Goal: Task Accomplishment & Management: Complete application form

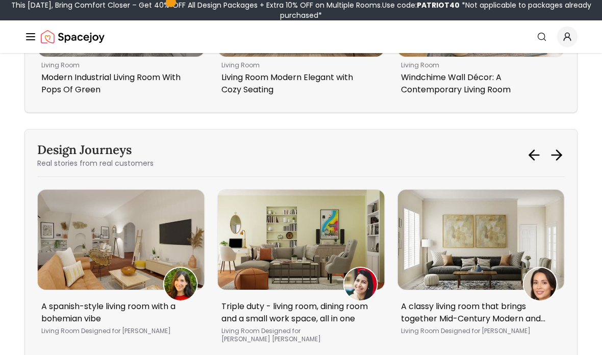
scroll to position [4607, 0]
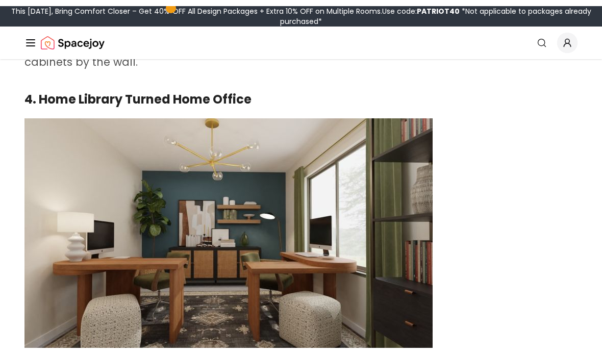
scroll to position [2013, 0]
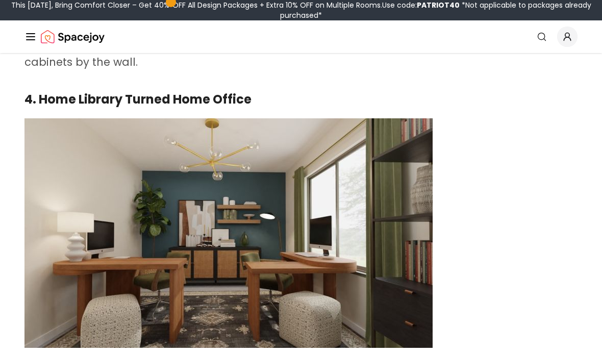
click at [33, 277] on img at bounding box center [229, 233] width 408 height 230
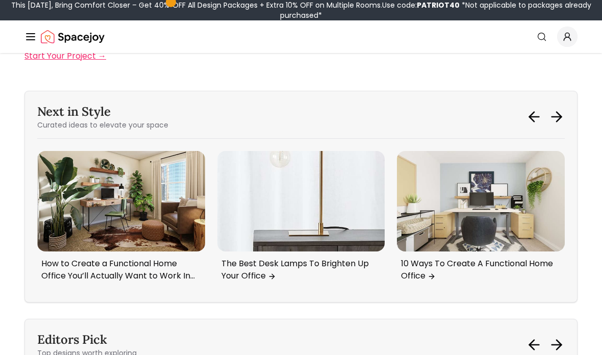
scroll to position [4188, 0]
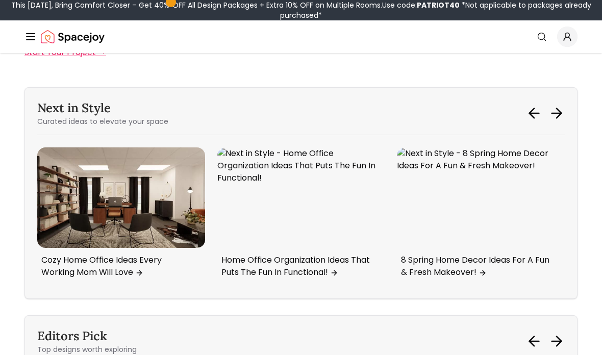
click at [87, 148] on img "4 / 6" at bounding box center [121, 198] width 168 height 101
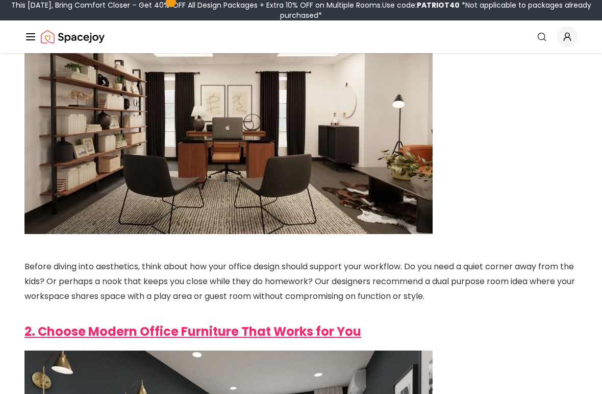
scroll to position [337, 0]
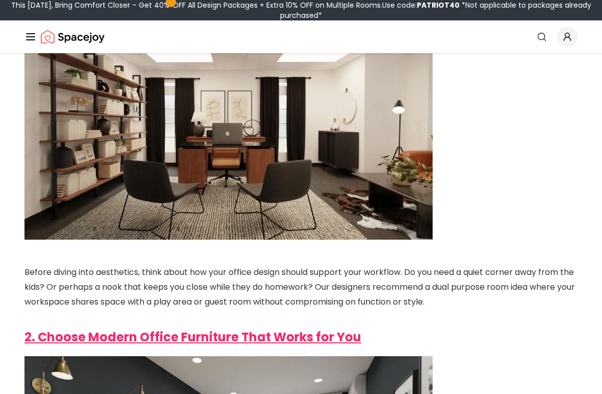
click at [210, 155] on img at bounding box center [229, 125] width 408 height 230
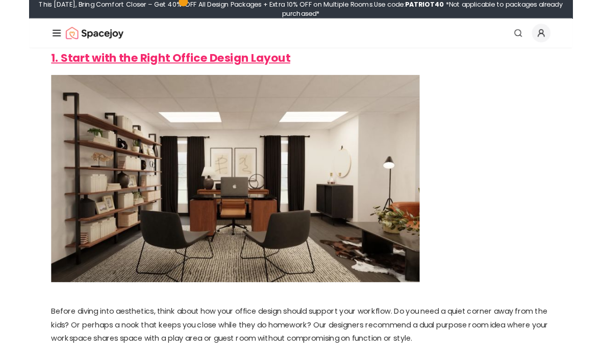
scroll to position [263, 0]
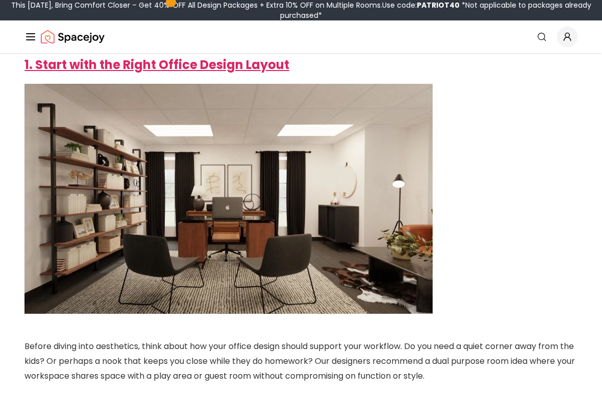
click at [83, 62] on strong "1. Start with the Right Office Design Layout" at bounding box center [157, 64] width 265 height 17
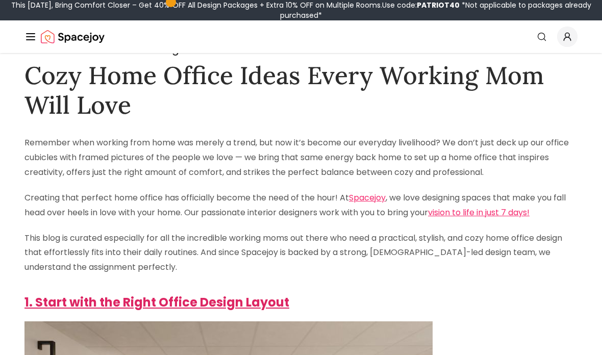
scroll to position [0, 0]
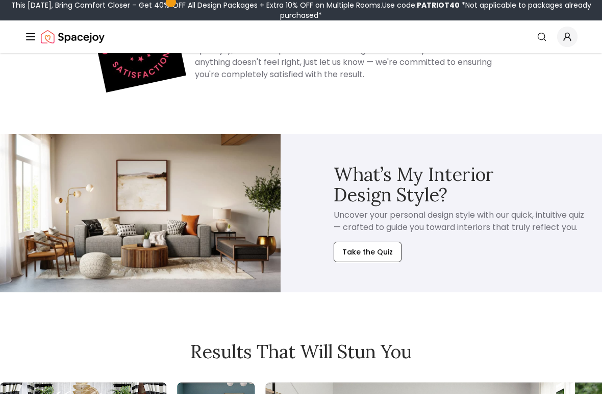
scroll to position [3210, 0]
click at [538, 36] on circle "Global" at bounding box center [541, 36] width 7 height 7
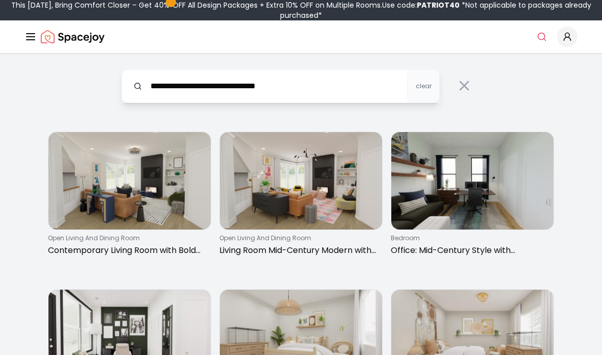
click at [208, 83] on input "**********" at bounding box center [280, 86] width 319 height 34
click at [222, 90] on input "**********" at bounding box center [280, 86] width 319 height 34
type input "**********"
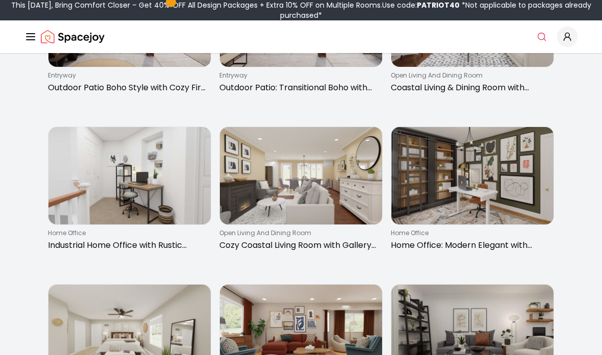
scroll to position [902, 0]
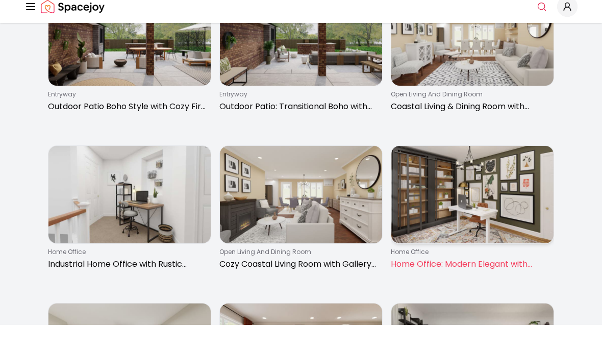
click at [466, 241] on img at bounding box center [472, 224] width 162 height 97
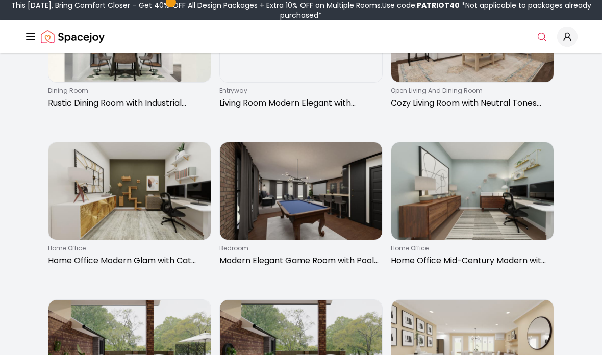
scroll to position [615, 0]
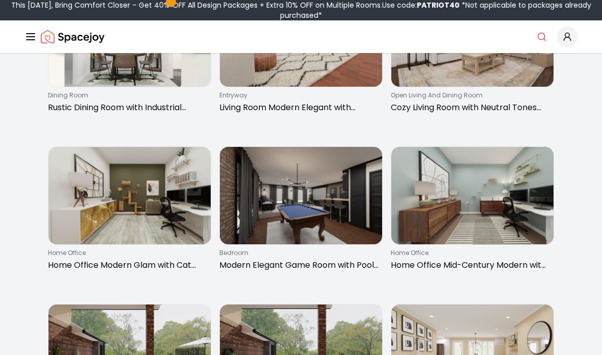
click at [36, 39] on icon "Global" at bounding box center [31, 37] width 12 height 12
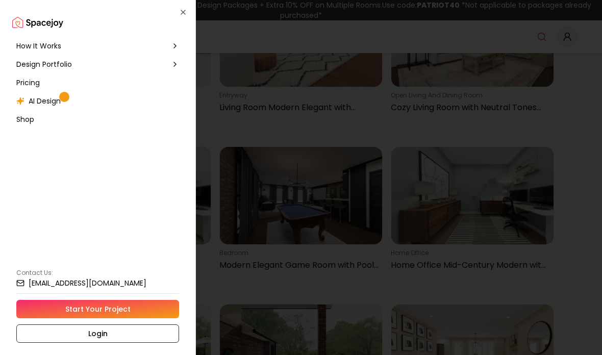
click at [38, 41] on span "How It Works" at bounding box center [38, 46] width 45 height 10
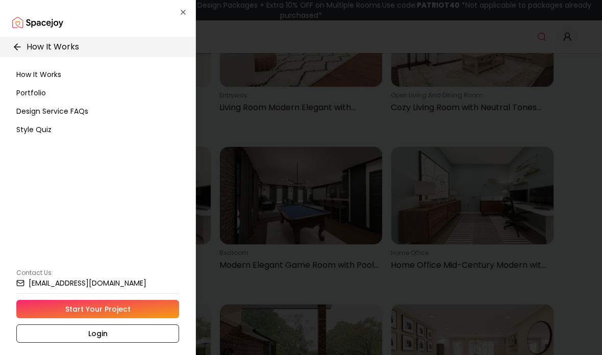
click at [24, 90] on span "Portfolio" at bounding box center [31, 93] width 30 height 10
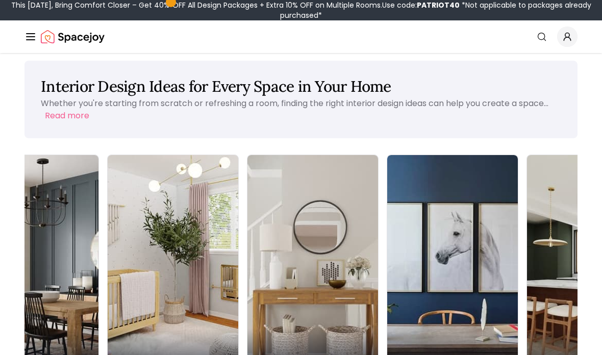
scroll to position [0, 336]
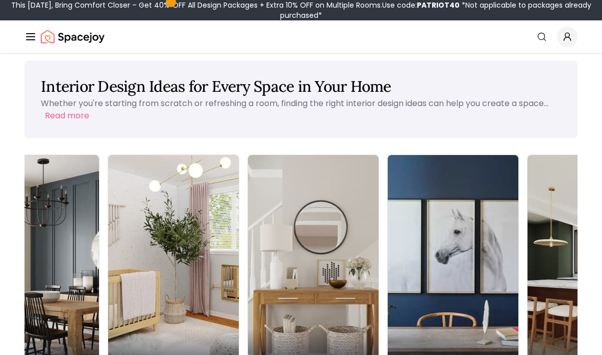
click at [388, 329] on div "Home Office" at bounding box center [453, 357] width 131 height 57
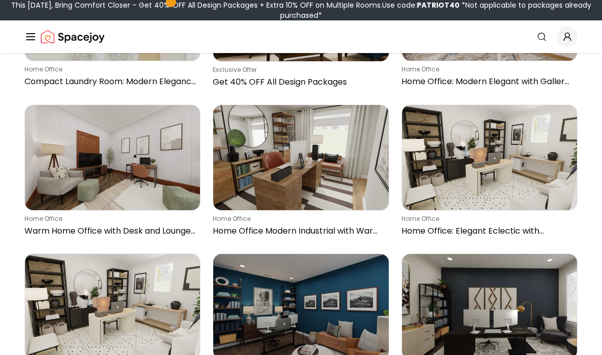
scroll to position [942, 0]
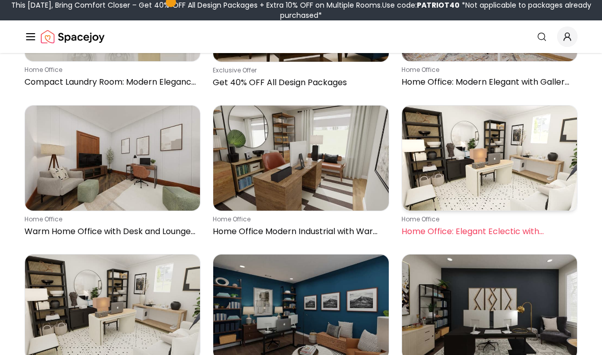
click at [494, 224] on div "home office Home Office: Elegant Eclectic with Dramatic Contrasts" at bounding box center [488, 226] width 172 height 22
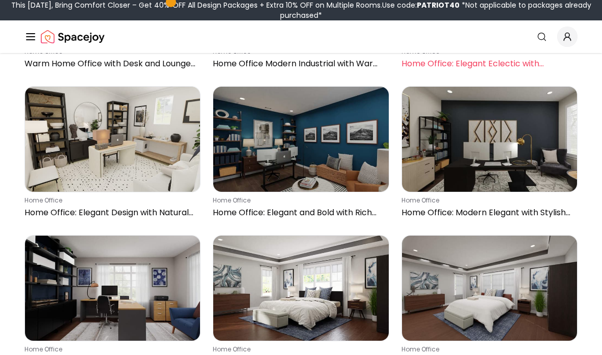
scroll to position [1113, 0]
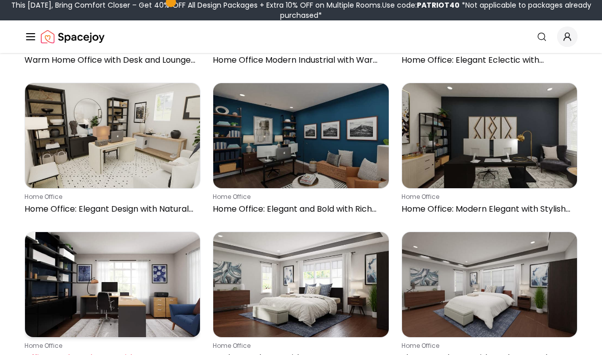
click at [67, 361] on p "Office: Modern Elegant with Two-Tone Desk" at bounding box center [111, 358] width 172 height 12
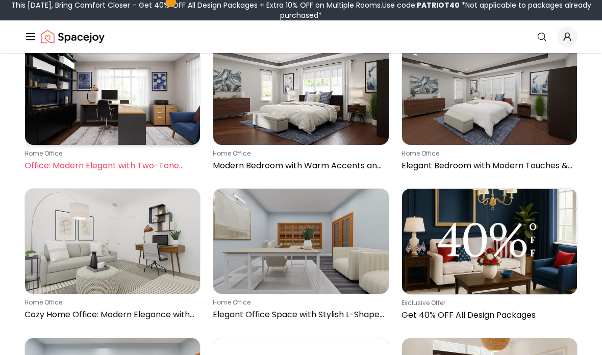
scroll to position [1306, 0]
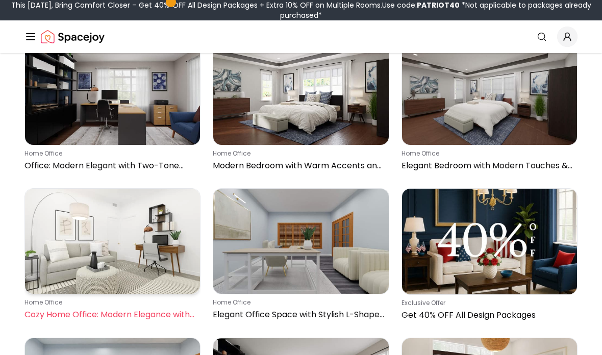
click at [65, 269] on img at bounding box center [112, 241] width 175 height 105
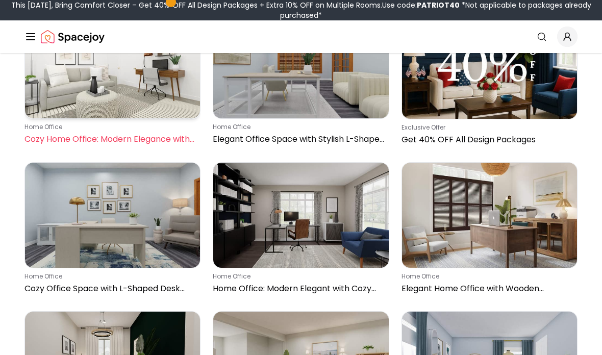
scroll to position [1481, 0]
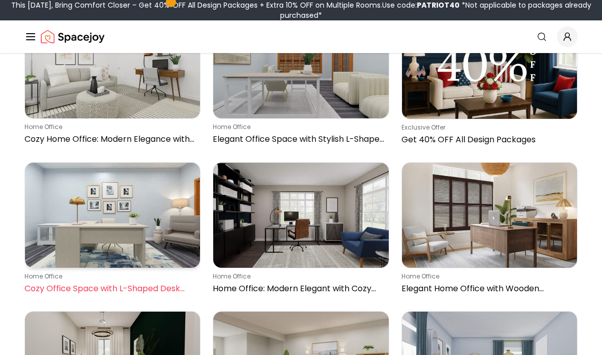
click at [55, 252] on img at bounding box center [112, 215] width 175 height 105
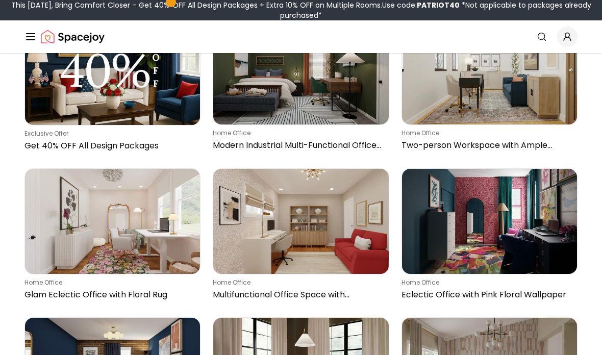
scroll to position [2221, 0]
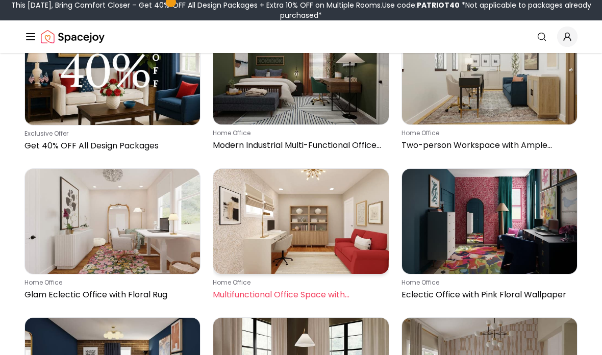
click at [258, 287] on div "home office Multifunctional Office Space with Murphy Bed" at bounding box center [299, 290] width 172 height 22
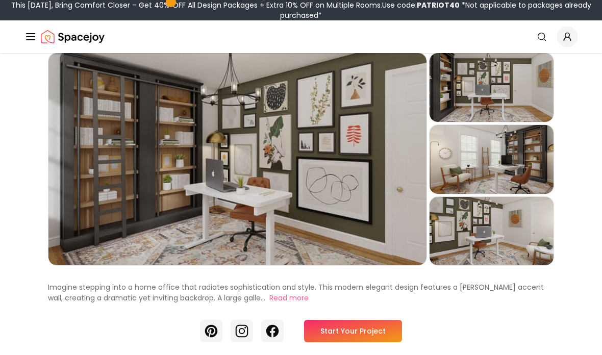
scroll to position [63, 0]
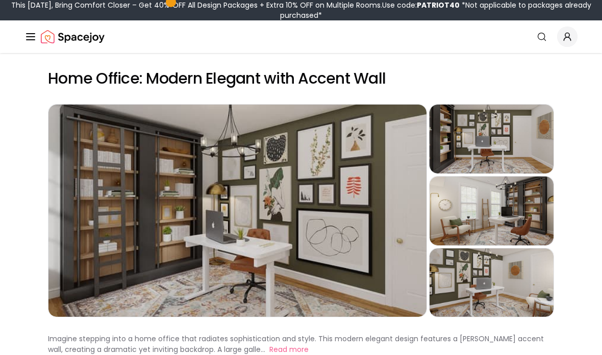
scroll to position [1, 0]
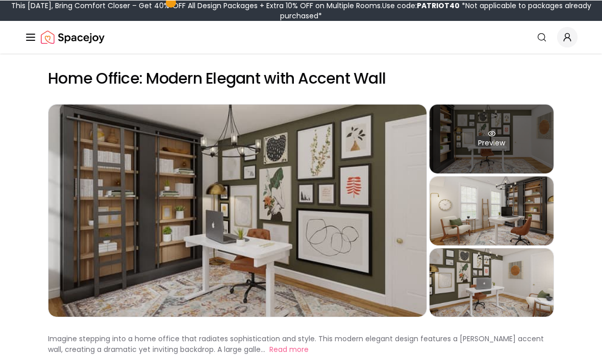
click at [506, 143] on div "Preview" at bounding box center [492, 138] width 124 height 69
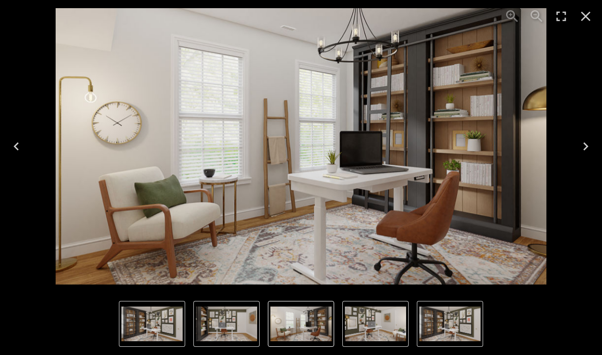
click at [598, 15] on button "Close" at bounding box center [586, 16] width 25 height 25
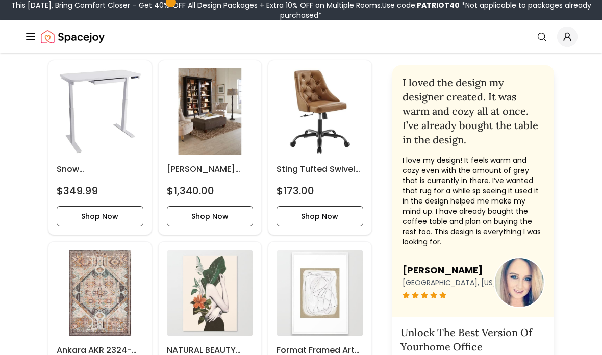
scroll to position [405, 0]
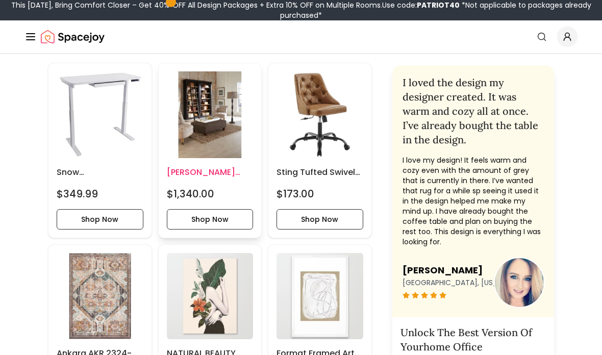
click at [194, 154] on img at bounding box center [210, 114] width 87 height 87
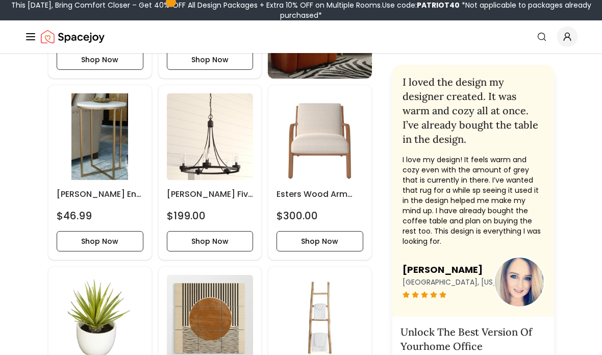
scroll to position [2016, 0]
click at [312, 150] on img at bounding box center [320, 136] width 87 height 87
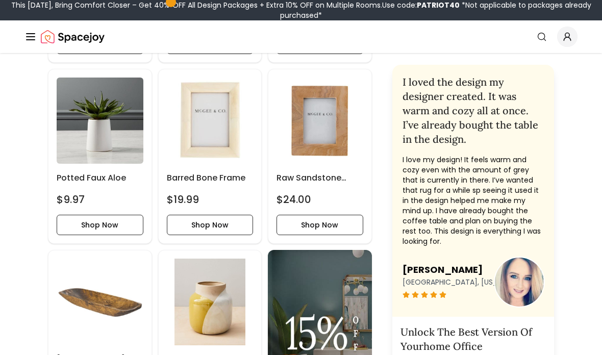
scroll to position [2750, 0]
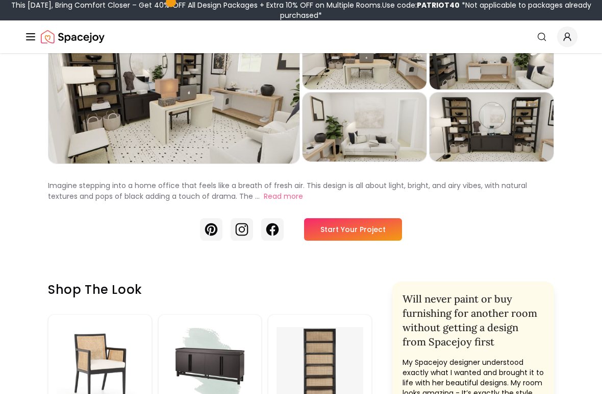
scroll to position [82, 0]
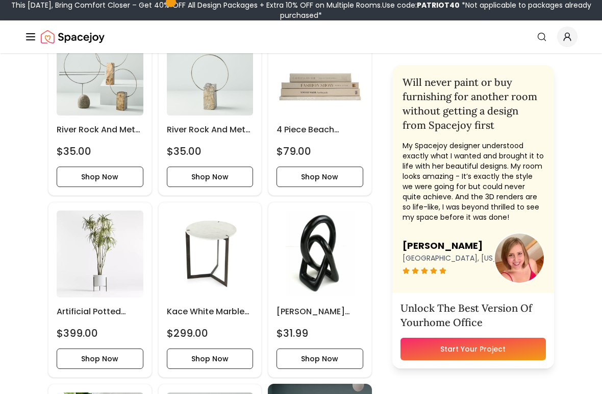
scroll to position [1536, 0]
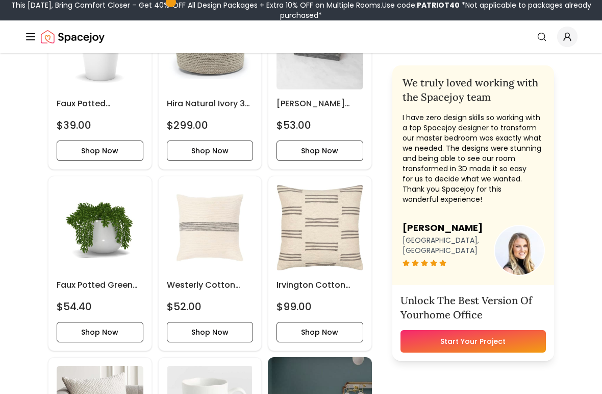
scroll to position [1559, 0]
click at [78, 325] on button "Shop Now" at bounding box center [100, 332] width 87 height 20
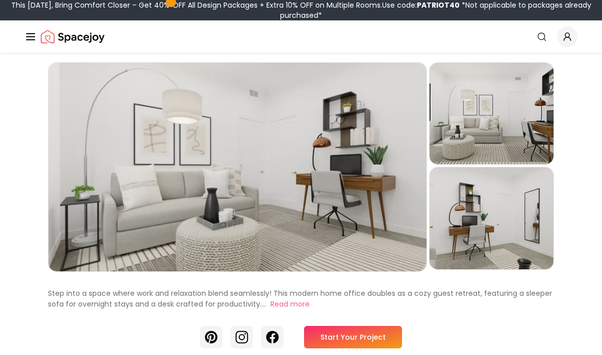
scroll to position [0, 0]
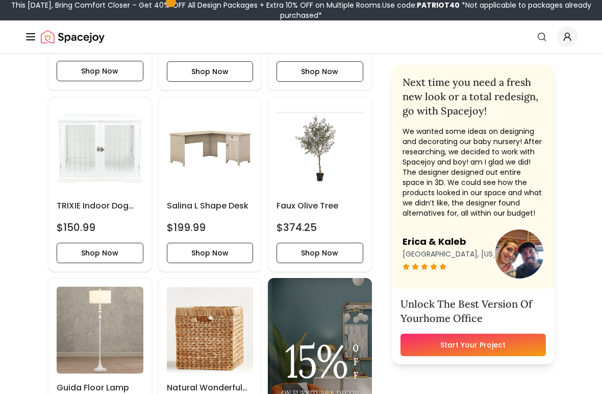
scroll to position [1087, 0]
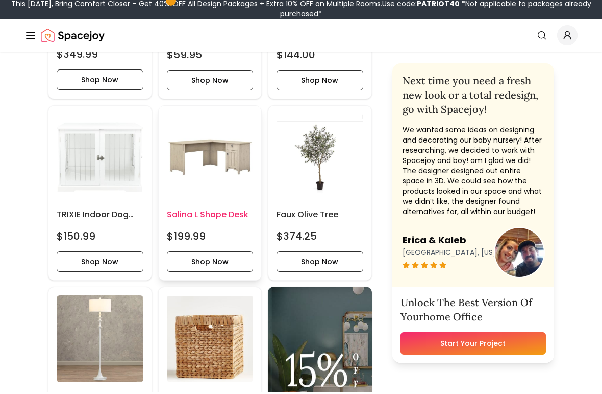
click at [170, 163] on img at bounding box center [210, 159] width 87 height 87
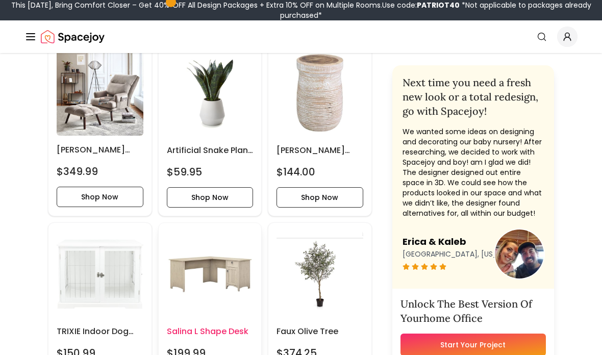
scroll to position [970, 0]
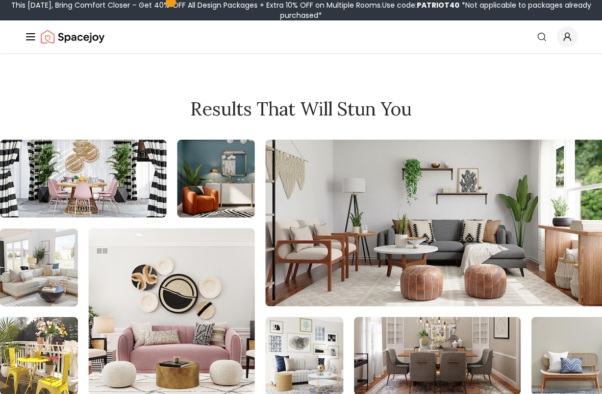
scroll to position [3184, 0]
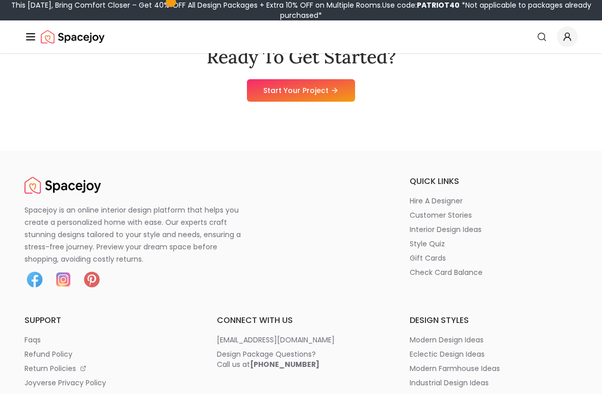
scroll to position [3577, 0]
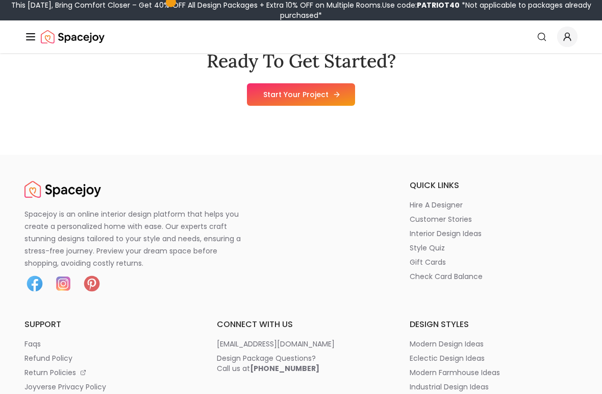
click at [301, 89] on link "Start Your Project" at bounding box center [301, 94] width 108 height 22
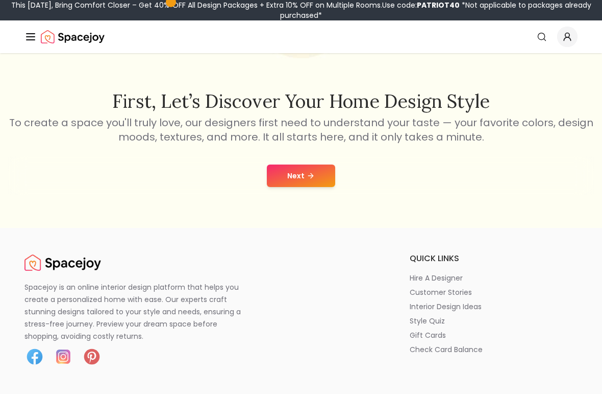
scroll to position [142, 0]
click at [290, 184] on button "Next" at bounding box center [301, 175] width 68 height 22
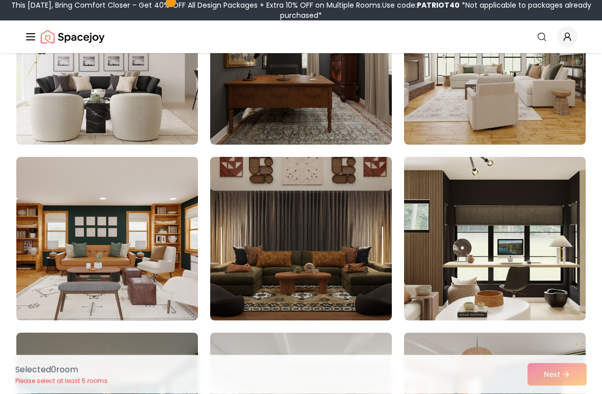
scroll to position [1551, 0]
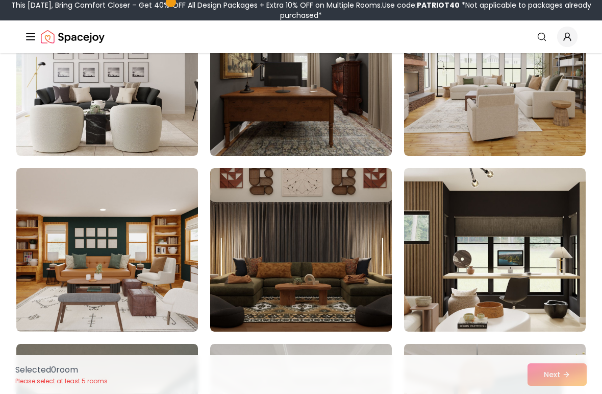
click at [291, 111] on img at bounding box center [301, 74] width 191 height 172
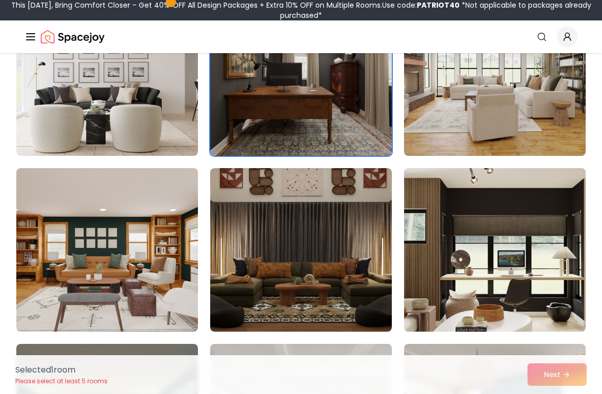
click at [544, 259] on img at bounding box center [495, 250] width 191 height 172
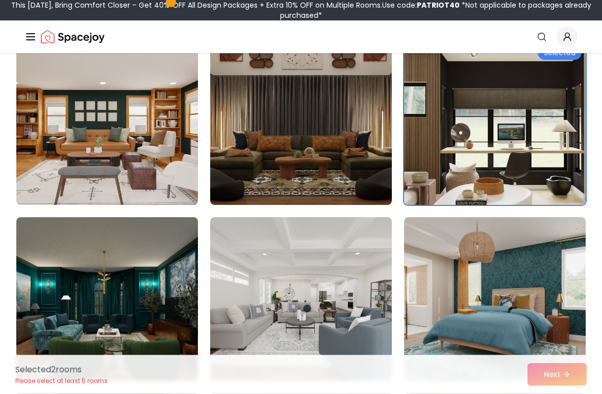
scroll to position [1663, 0]
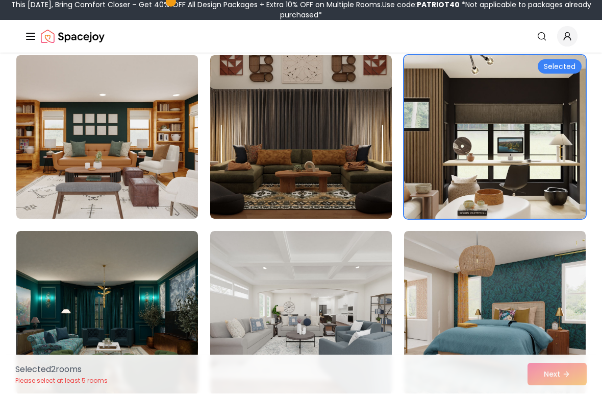
click at [51, 151] on img at bounding box center [107, 138] width 191 height 172
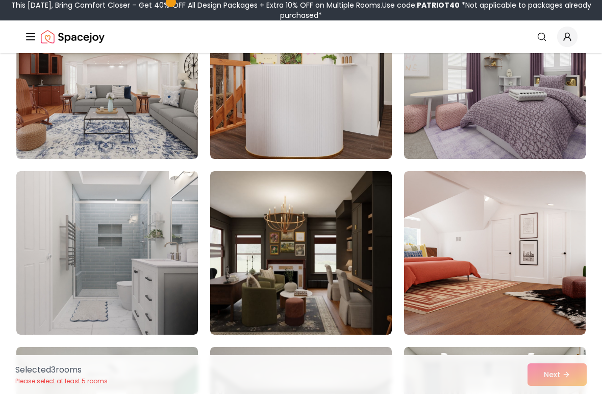
scroll to position [2961, 0]
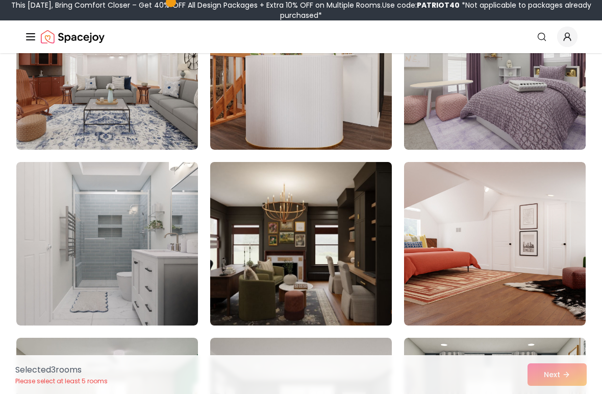
click at [253, 276] on img at bounding box center [301, 244] width 191 height 172
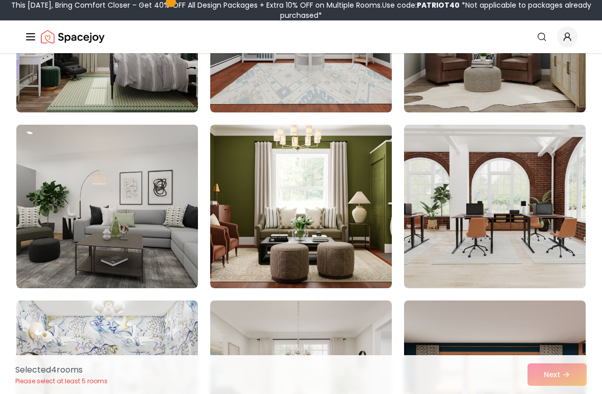
scroll to position [3349, 0]
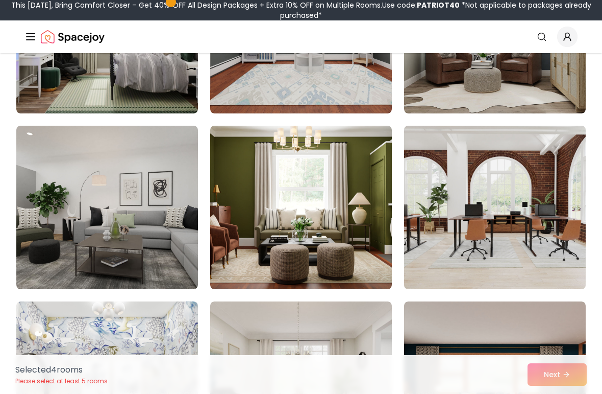
click at [540, 238] on img at bounding box center [495, 207] width 191 height 172
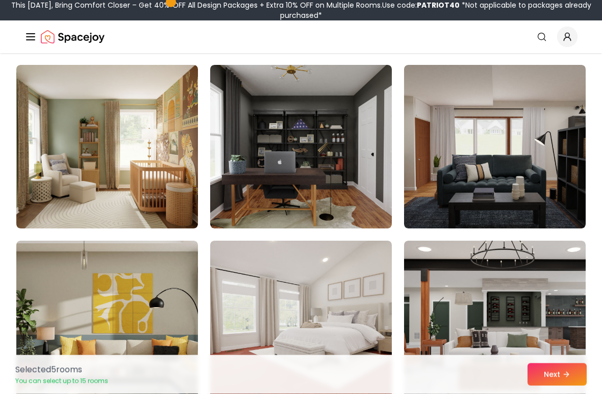
scroll to position [4112, 0]
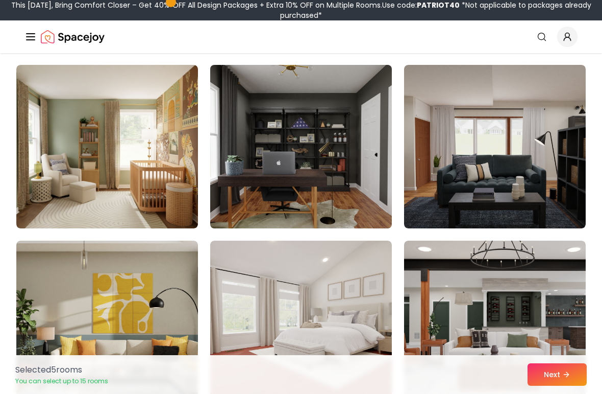
click at [319, 159] on img at bounding box center [301, 147] width 191 height 172
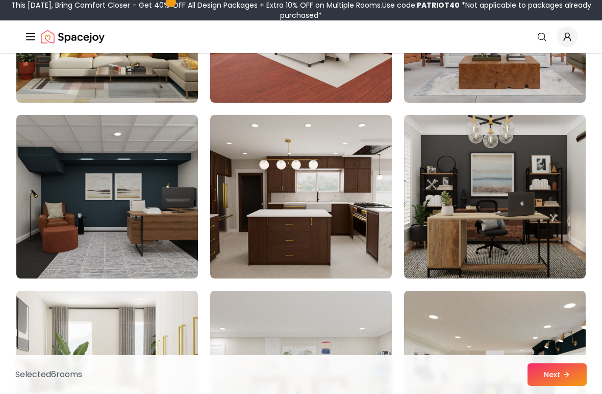
scroll to position [4414, 0]
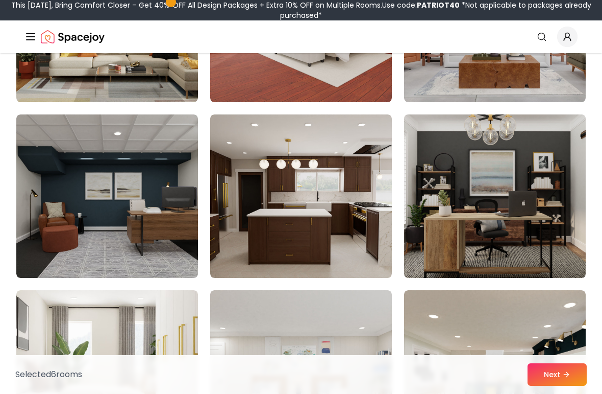
click at [542, 195] on img at bounding box center [495, 196] width 191 height 172
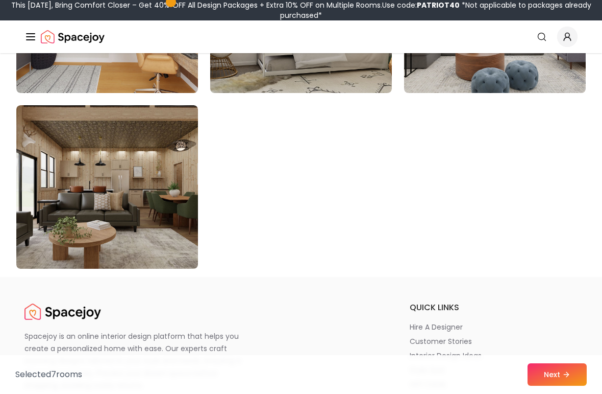
scroll to position [5827, 0]
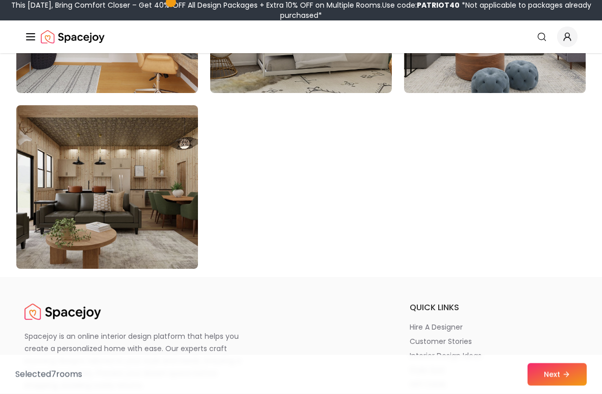
click at [84, 181] on img at bounding box center [107, 188] width 191 height 172
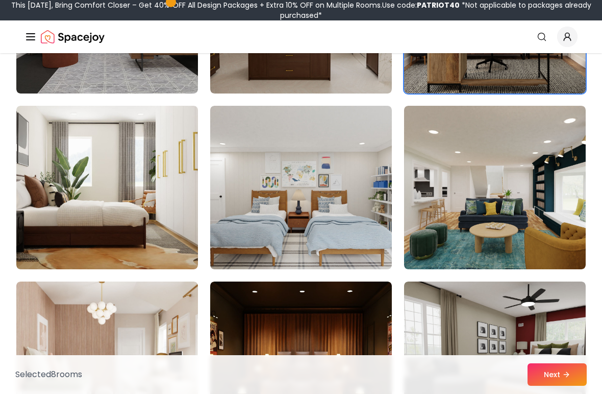
scroll to position [4556, 0]
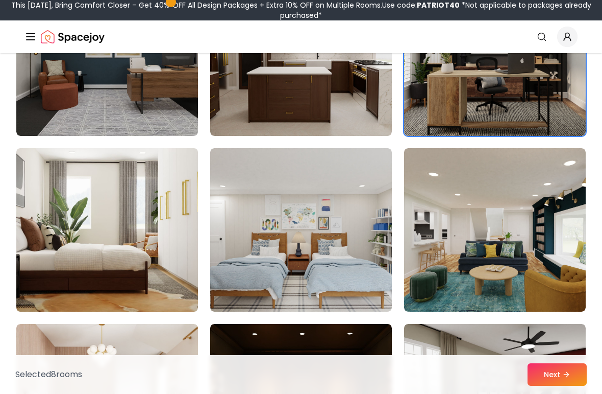
click at [79, 219] on img at bounding box center [107, 230] width 191 height 172
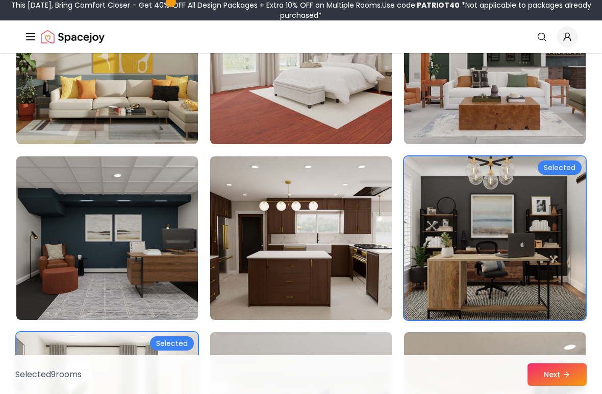
scroll to position [4371, 0]
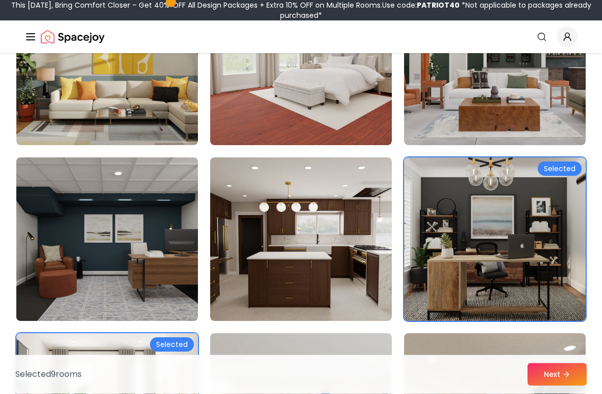
click at [86, 236] on img at bounding box center [107, 240] width 191 height 172
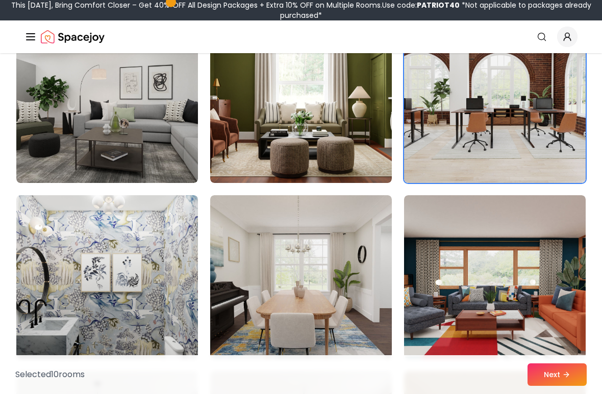
scroll to position [3455, 0]
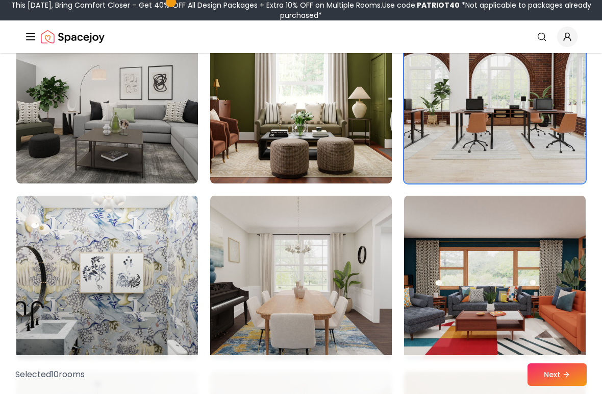
click at [53, 304] on img at bounding box center [107, 277] width 191 height 172
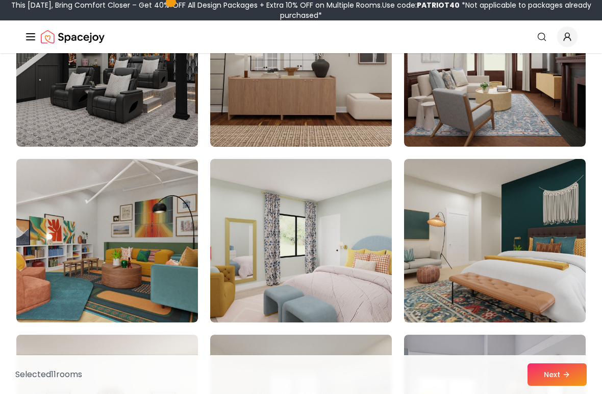
scroll to position [2438, 0]
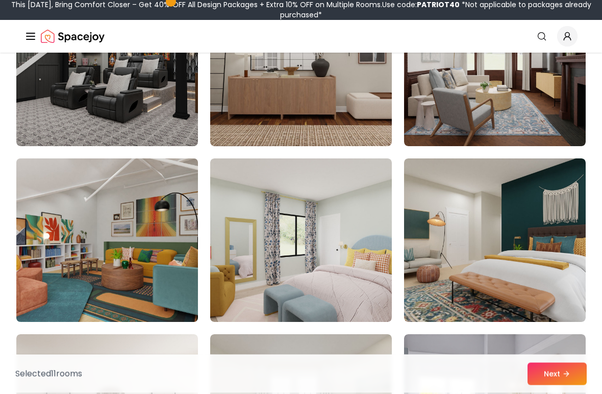
click at [44, 263] on img at bounding box center [107, 241] width 191 height 172
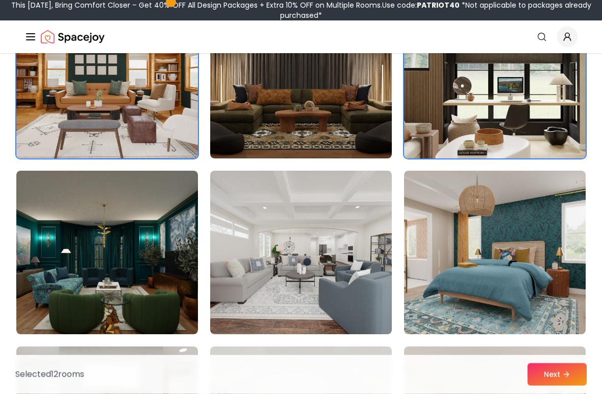
scroll to position [1724, 0]
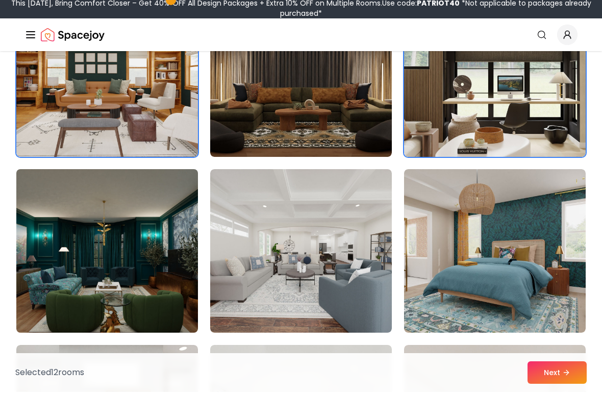
click at [87, 261] on img at bounding box center [107, 253] width 191 height 172
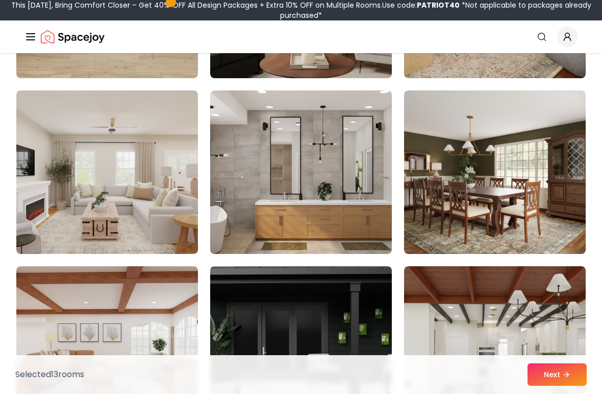
scroll to position [1101, 0]
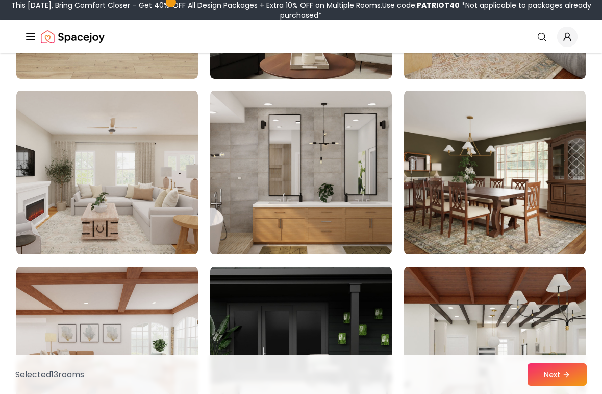
click at [266, 177] on img at bounding box center [301, 173] width 191 height 172
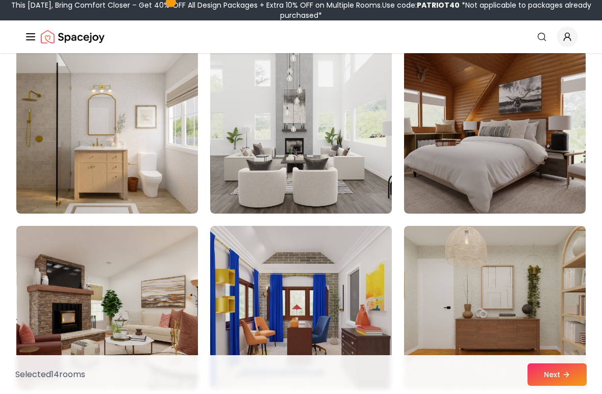
scroll to position [437, 0]
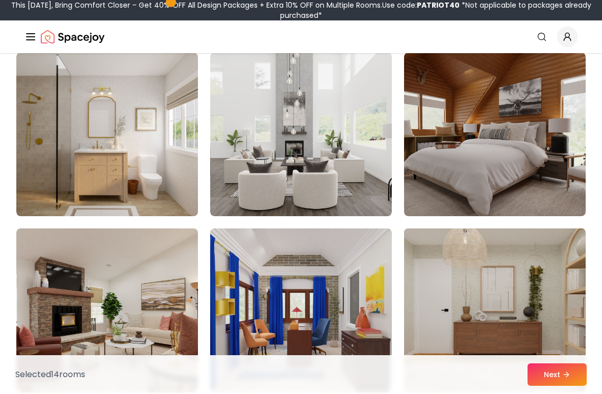
click at [523, 299] on img at bounding box center [495, 310] width 191 height 172
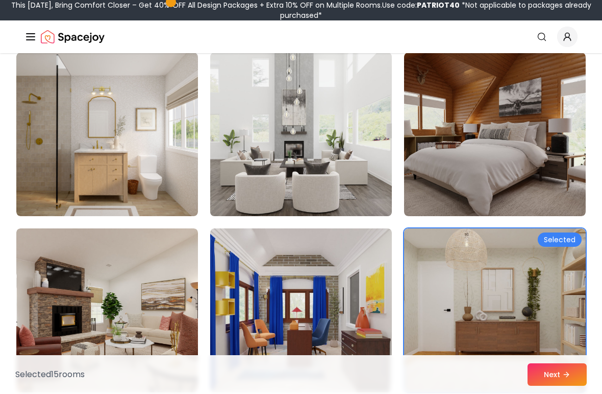
click at [250, 135] on img at bounding box center [301, 134] width 191 height 172
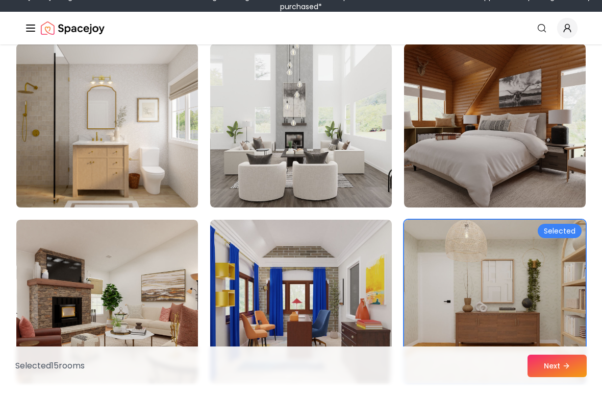
click at [32, 176] on img at bounding box center [107, 134] width 191 height 172
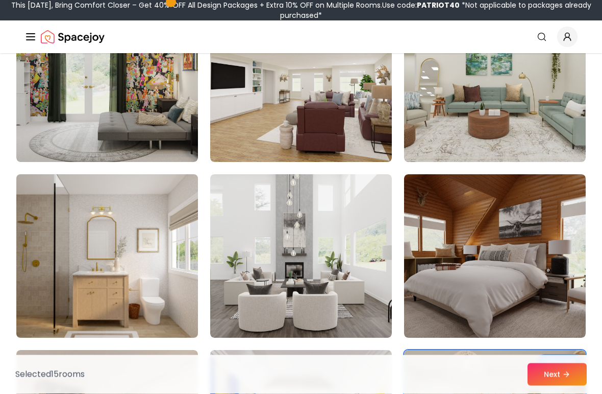
scroll to position [313, 0]
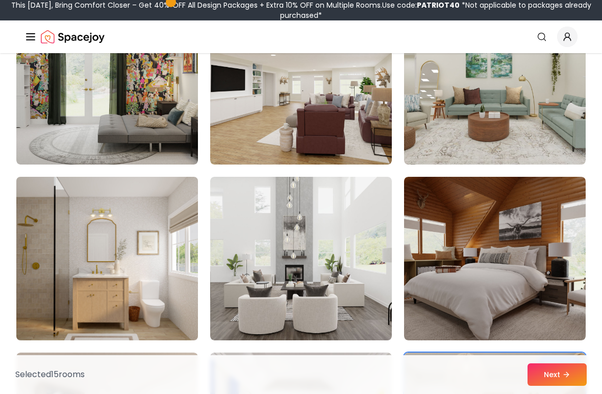
click at [63, 272] on img at bounding box center [107, 259] width 191 height 172
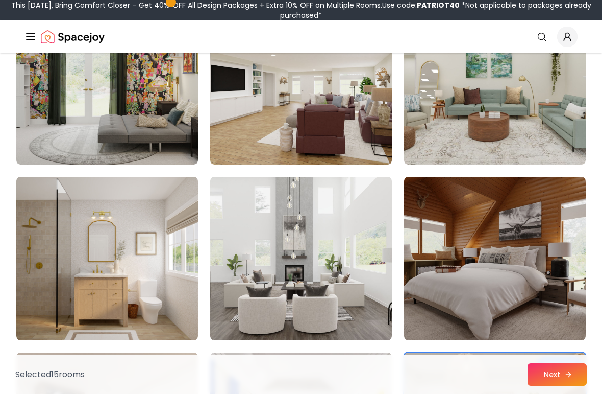
click at [573, 379] on button "Next" at bounding box center [557, 374] width 59 height 22
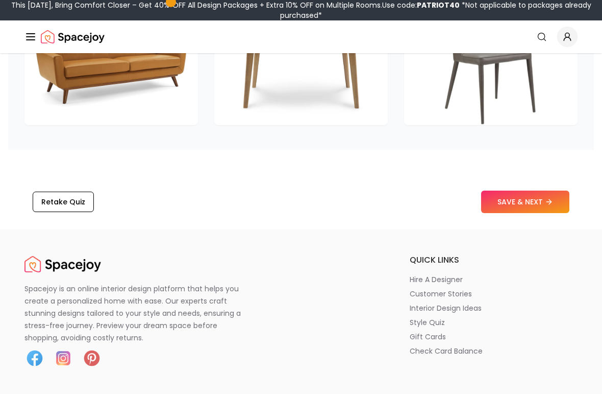
scroll to position [1700, 0]
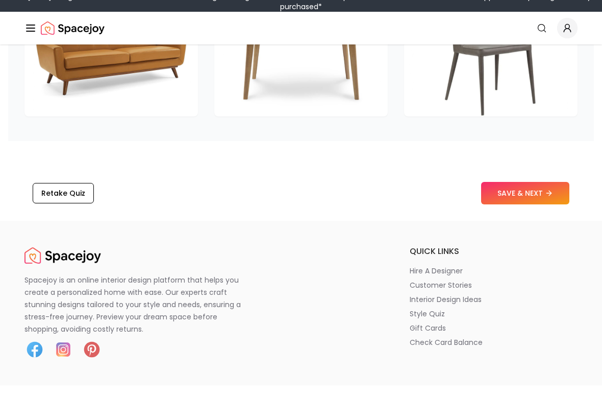
click at [535, 193] on button "SAVE & NEXT" at bounding box center [525, 202] width 88 height 22
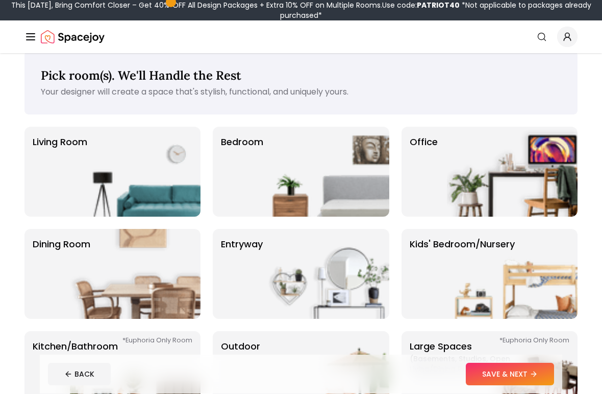
scroll to position [14, 0]
click at [513, 173] on img at bounding box center [512, 172] width 131 height 90
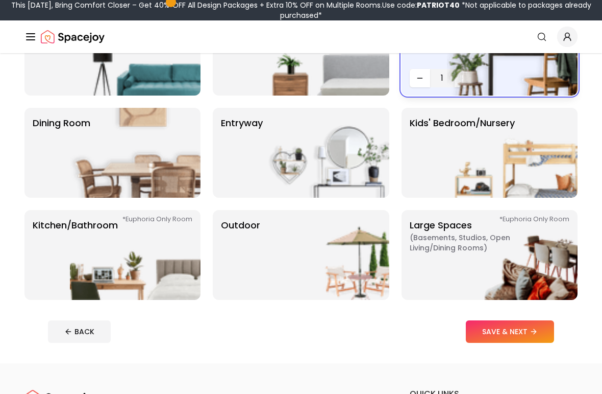
scroll to position [135, 0]
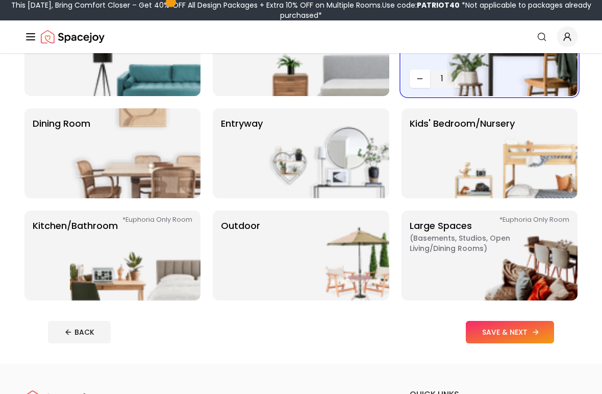
click at [528, 332] on button "SAVE & NEXT" at bounding box center [510, 332] width 88 height 22
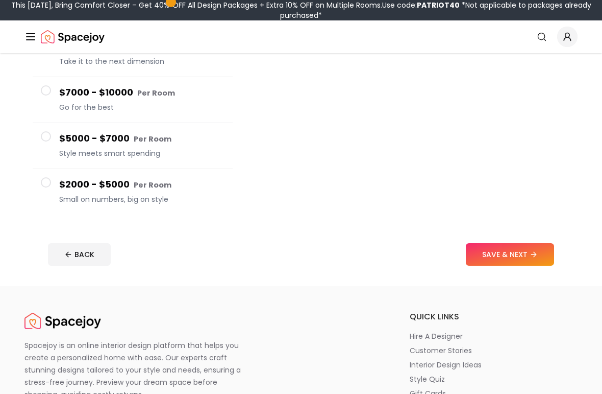
scroll to position [188, 0]
click at [41, 175] on button "$2000 - $5000 Per Room Small on numbers, big on style" at bounding box center [133, 191] width 200 height 45
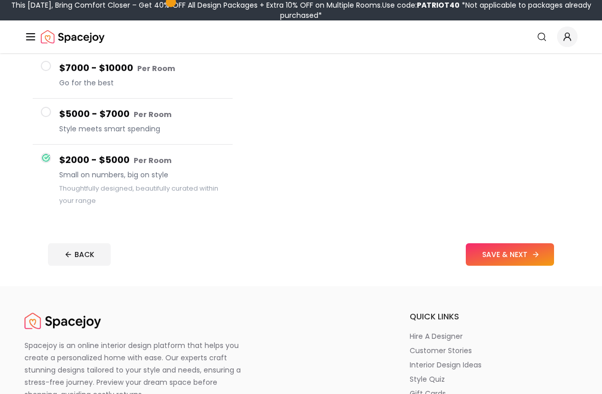
click at [524, 254] on button "SAVE & NEXT" at bounding box center [510, 254] width 88 height 22
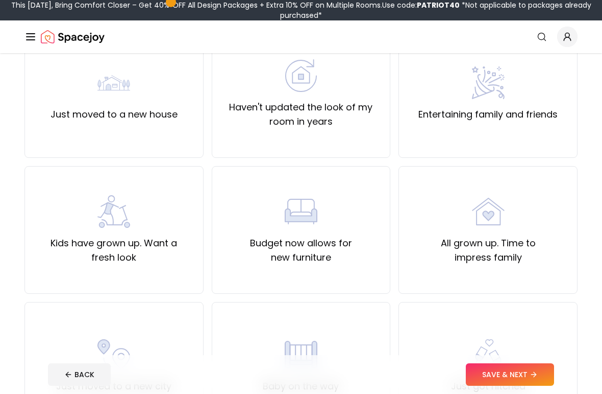
scroll to position [76, 0]
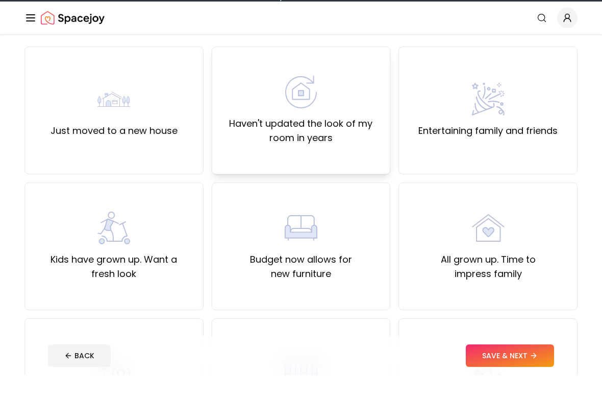
click at [286, 95] on img at bounding box center [301, 110] width 33 height 33
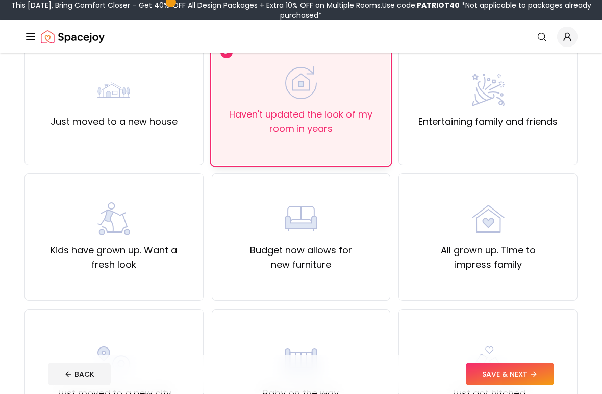
scroll to position [106, 0]
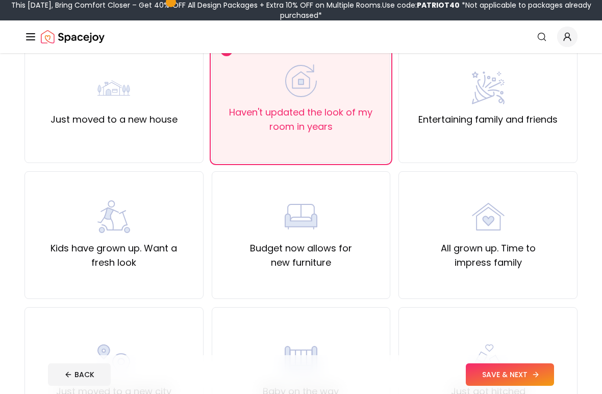
click at [529, 374] on button "SAVE & NEXT" at bounding box center [510, 374] width 88 height 22
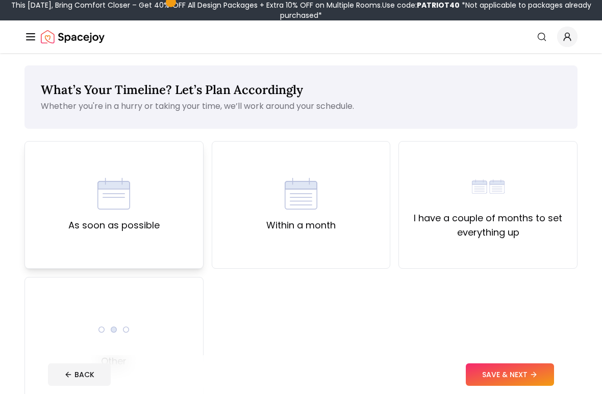
click at [81, 207] on div "As soon as possible" at bounding box center [113, 204] width 91 height 55
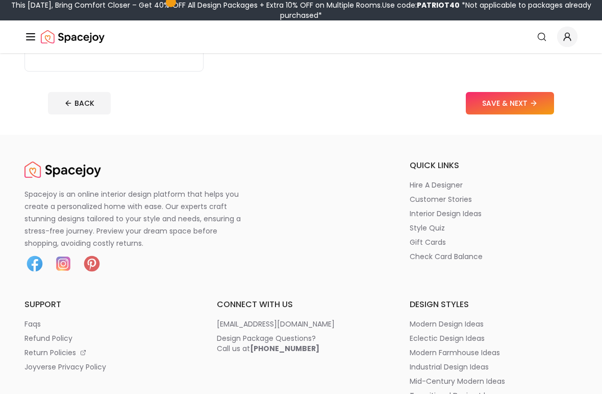
scroll to position [318, 0]
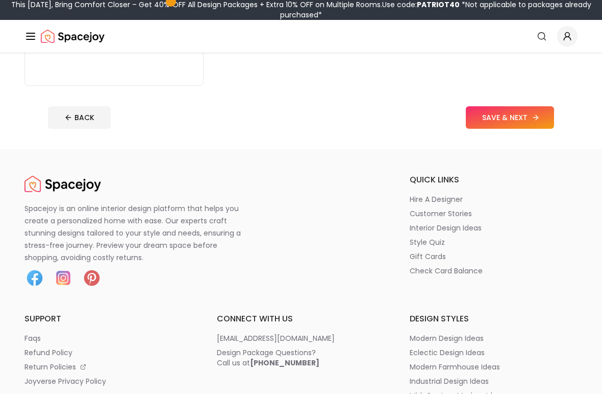
click at [534, 113] on button "SAVE & NEXT" at bounding box center [510, 118] width 88 height 22
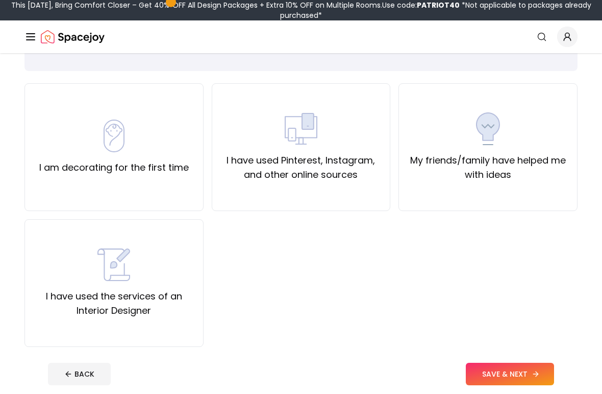
scroll to position [58, 0]
click at [323, 149] on div "I have used Pinterest, Instagram, and other online sources" at bounding box center [302, 146] width 162 height 69
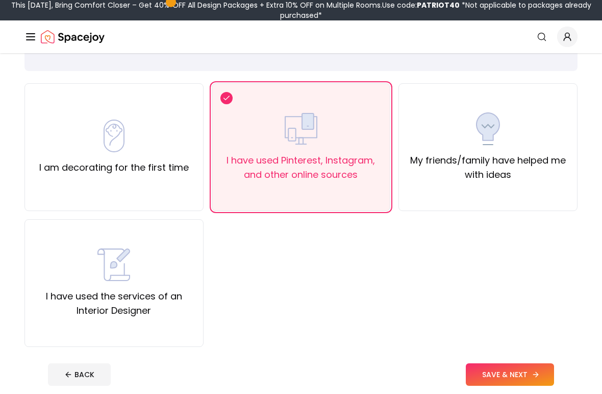
click at [546, 372] on button "SAVE & NEXT" at bounding box center [510, 374] width 88 height 22
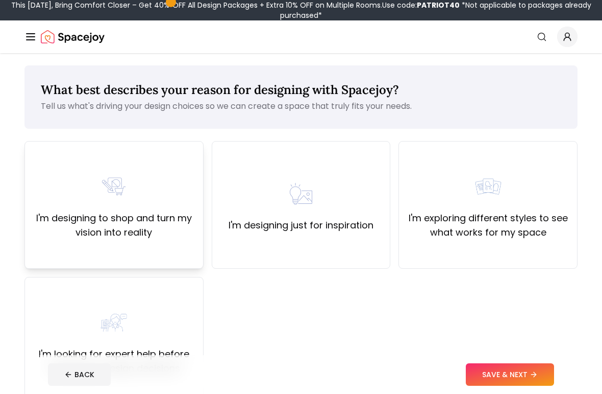
click at [49, 227] on label "I'm designing to shop and turn my vision into reality" at bounding box center [114, 225] width 162 height 29
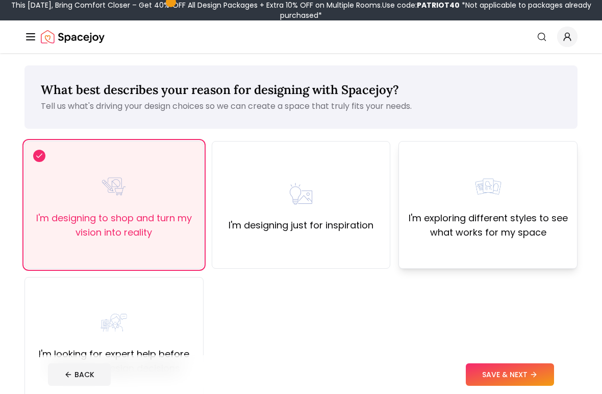
click at [512, 216] on label "I'm exploring different styles to see what works for my space" at bounding box center [488, 225] width 162 height 29
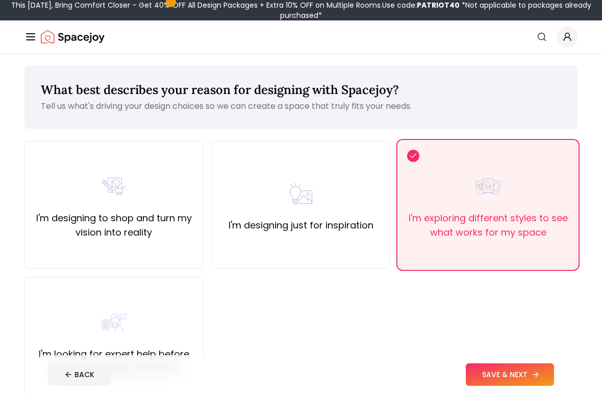
click at [545, 372] on button "SAVE & NEXT" at bounding box center [510, 374] width 88 height 22
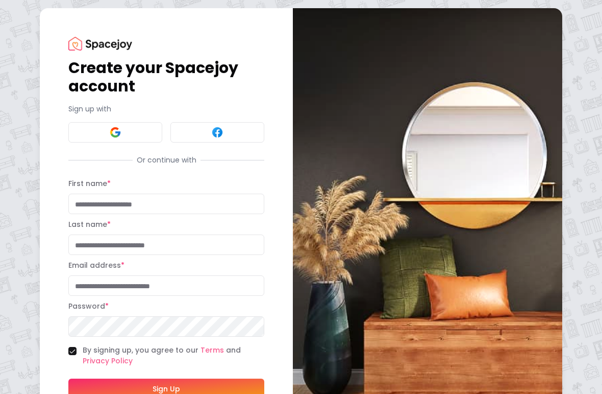
scroll to position [54, 0]
